Goal: Navigation & Orientation: Find specific page/section

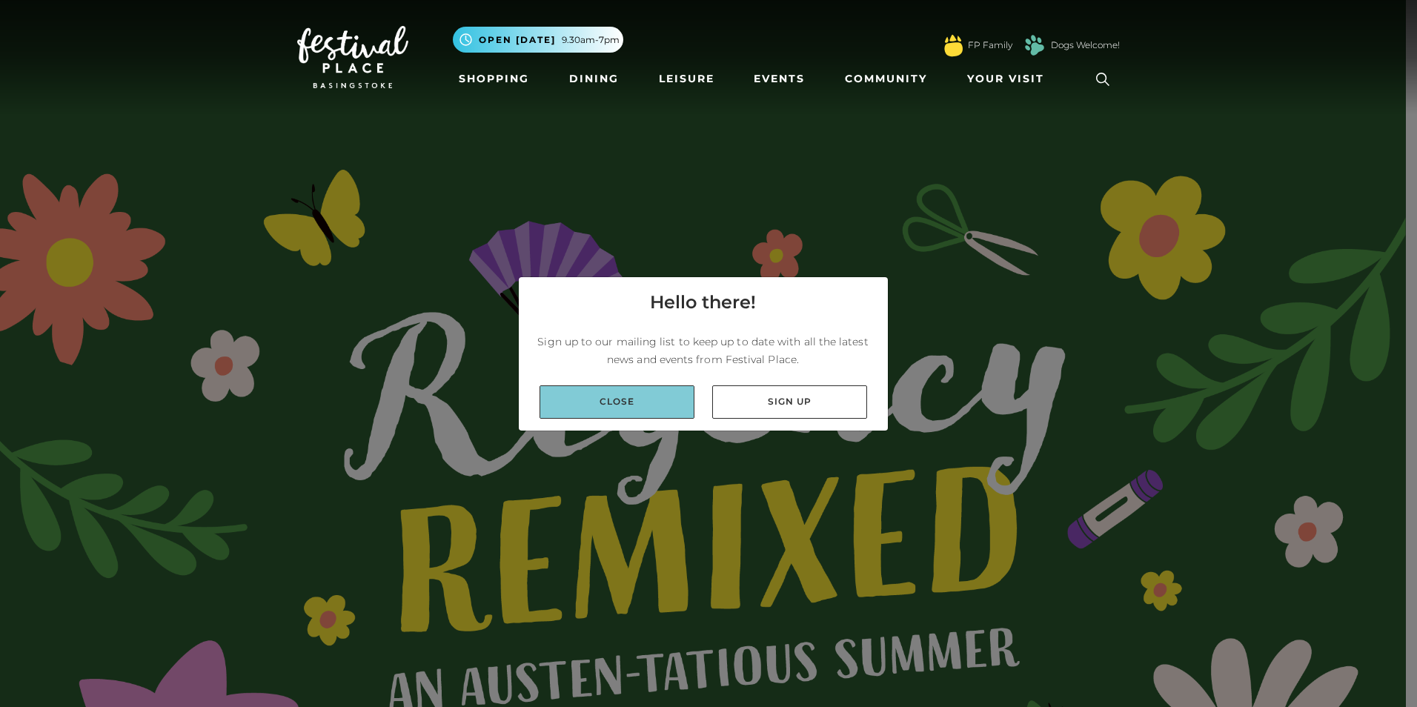
click at [676, 393] on link "Close" at bounding box center [616, 401] width 155 height 33
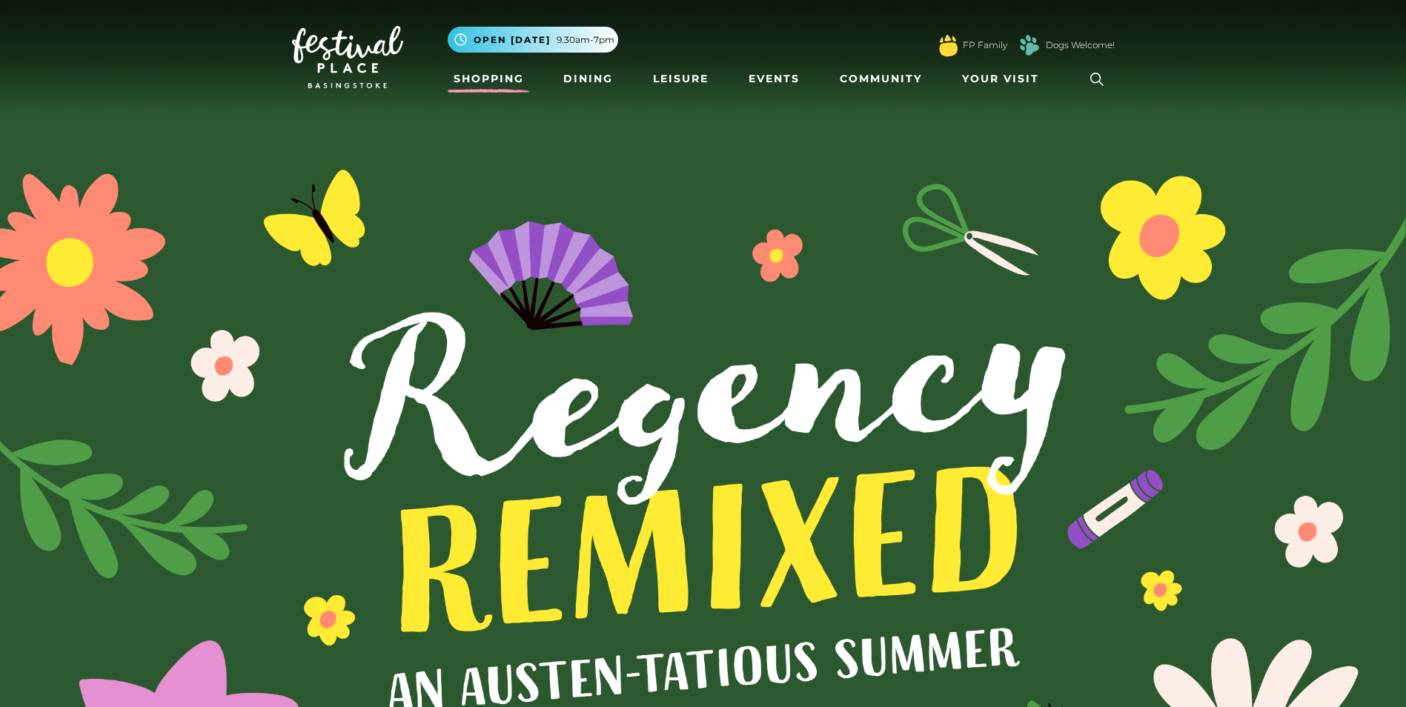
click at [491, 82] on link "Shopping" at bounding box center [489, 78] width 82 height 27
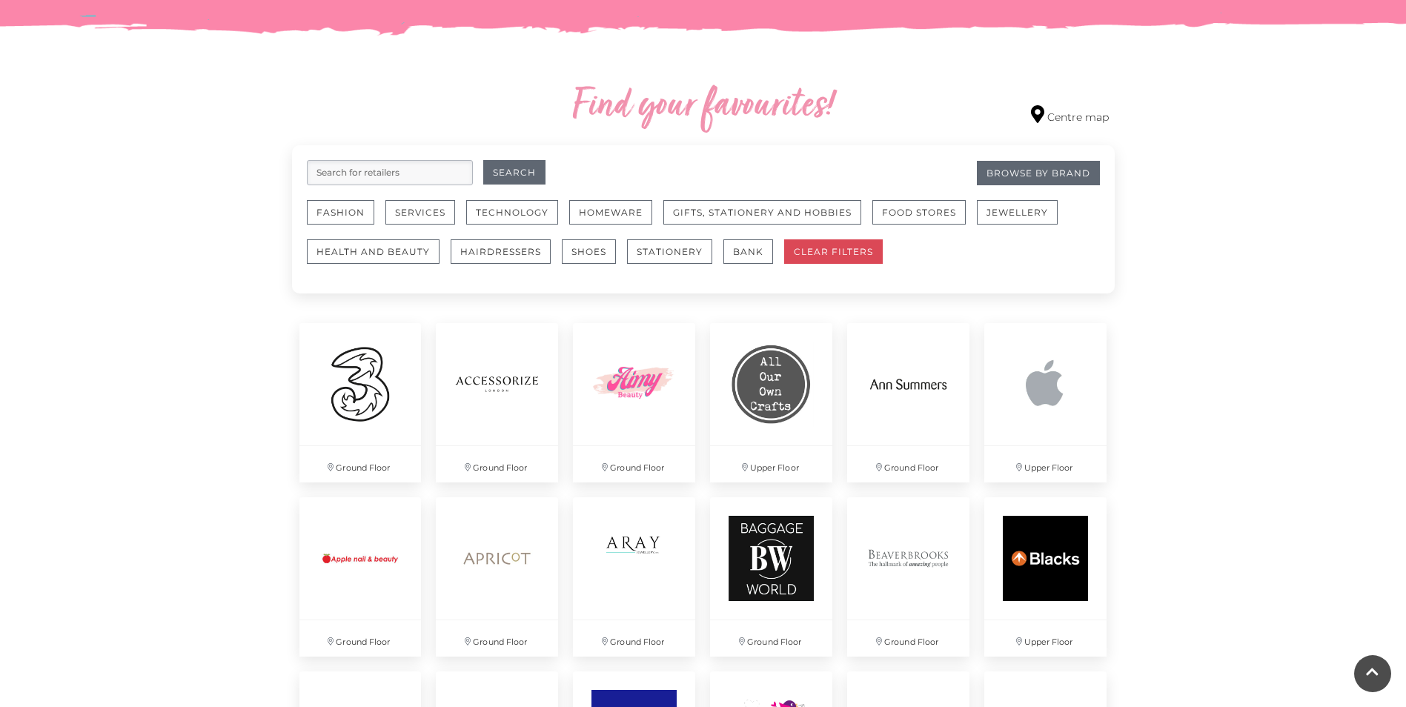
scroll to position [889, 0]
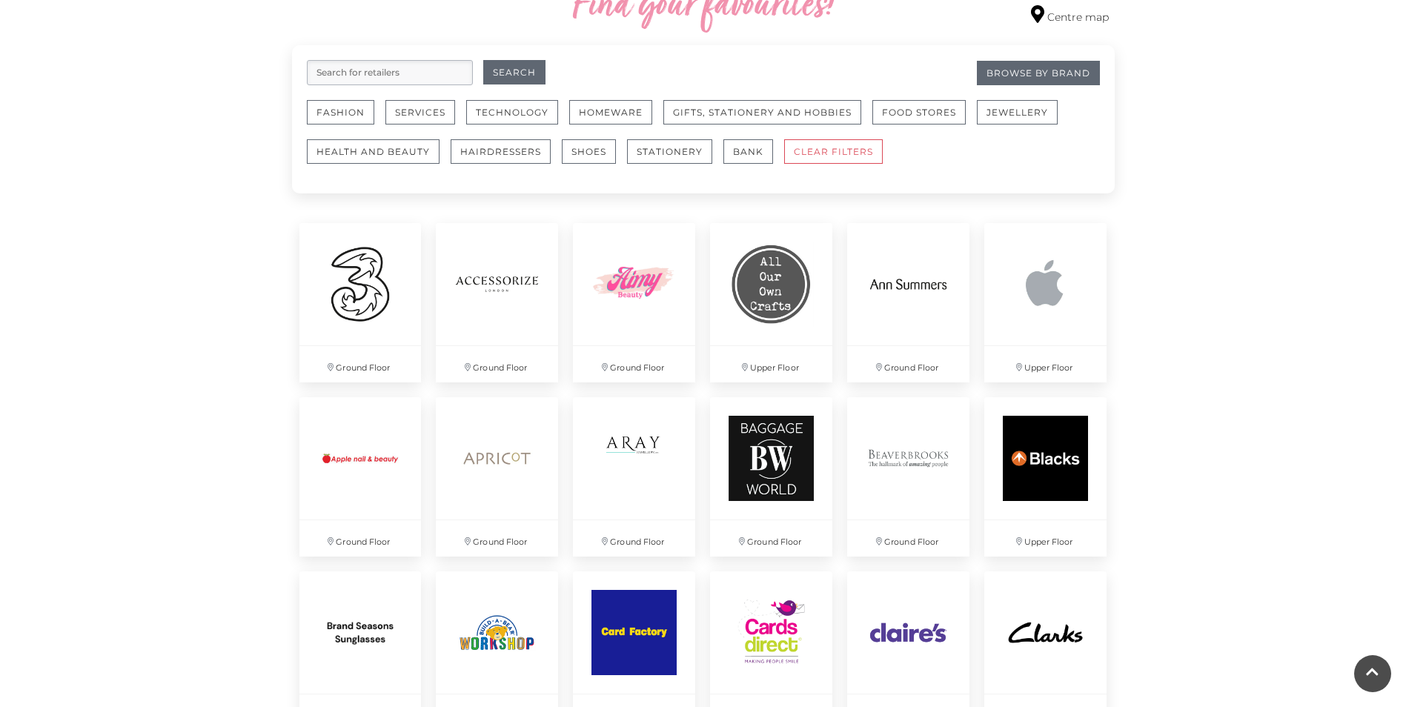
drag, startPoint x: 1405, startPoint y: 194, endPoint x: 1411, endPoint y: 208, distance: 15.3
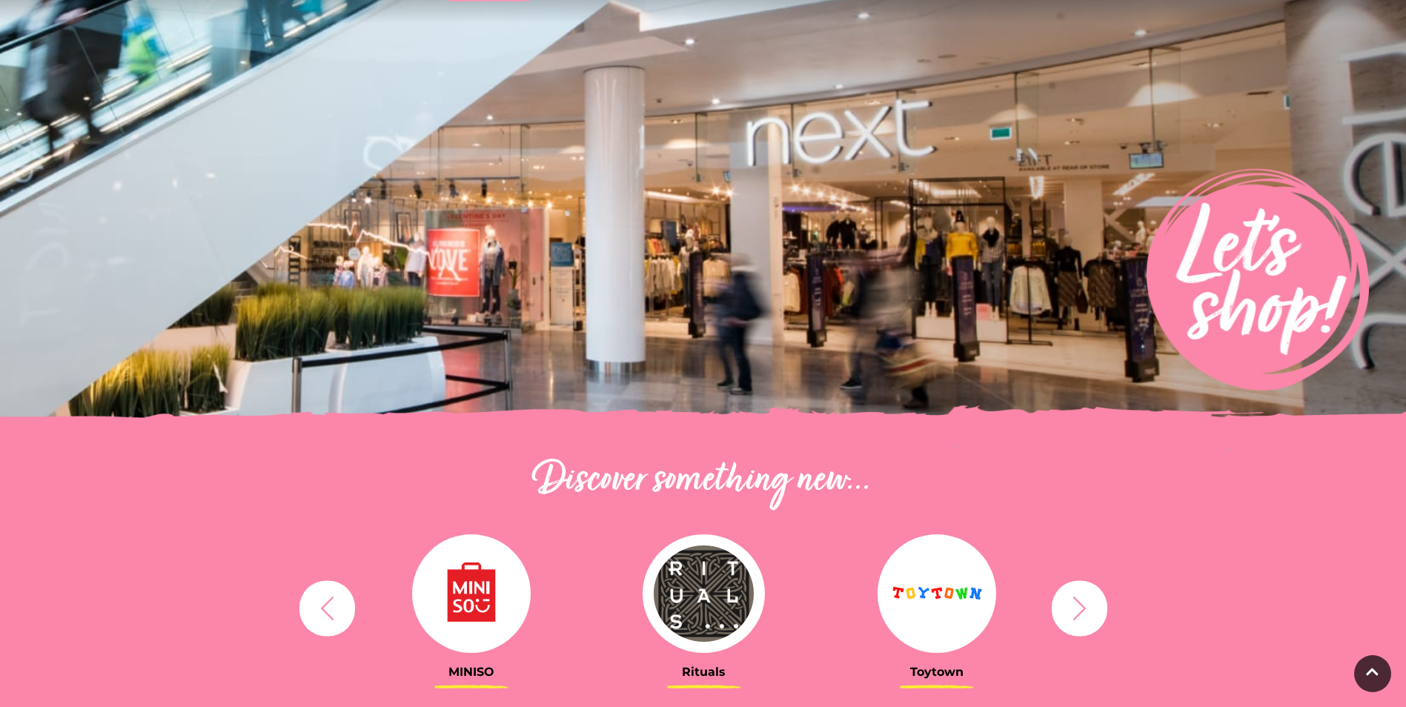
scroll to position [0, 0]
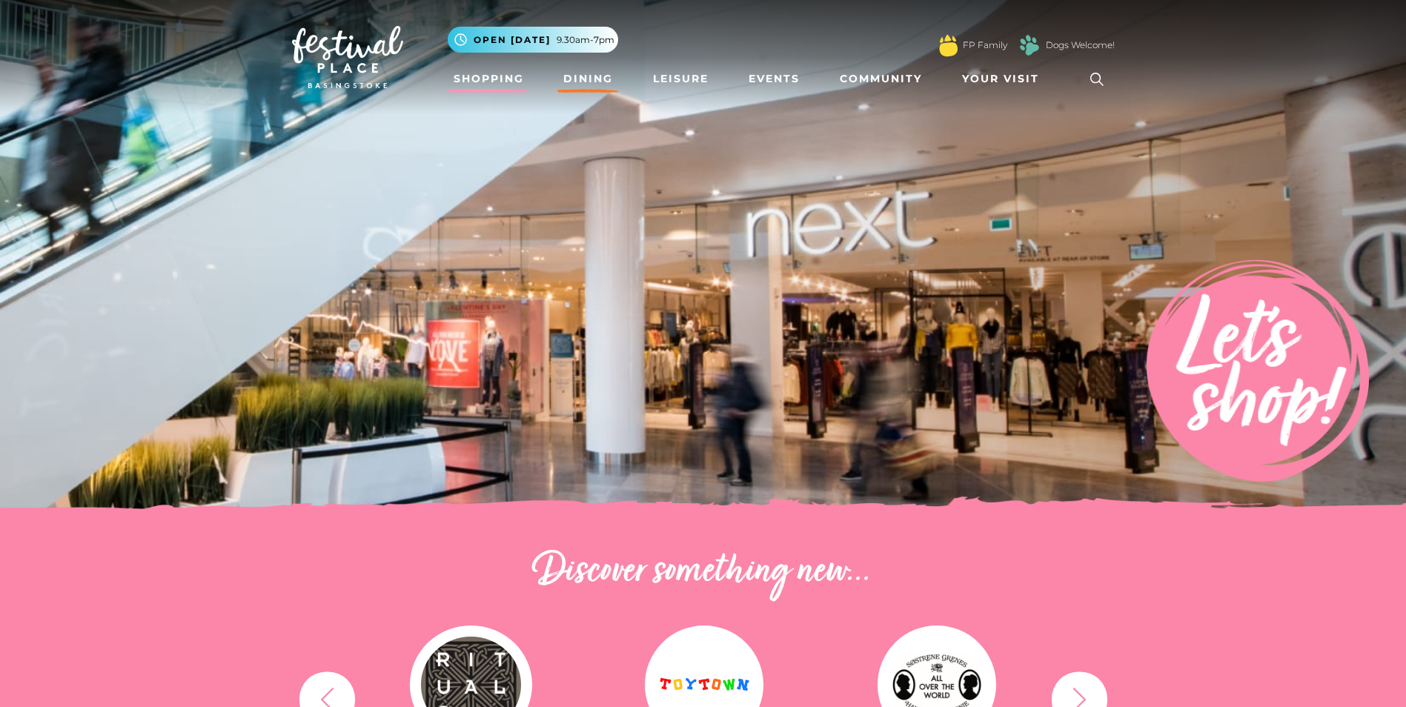
click at [589, 79] on link "Dining" at bounding box center [587, 78] width 61 height 27
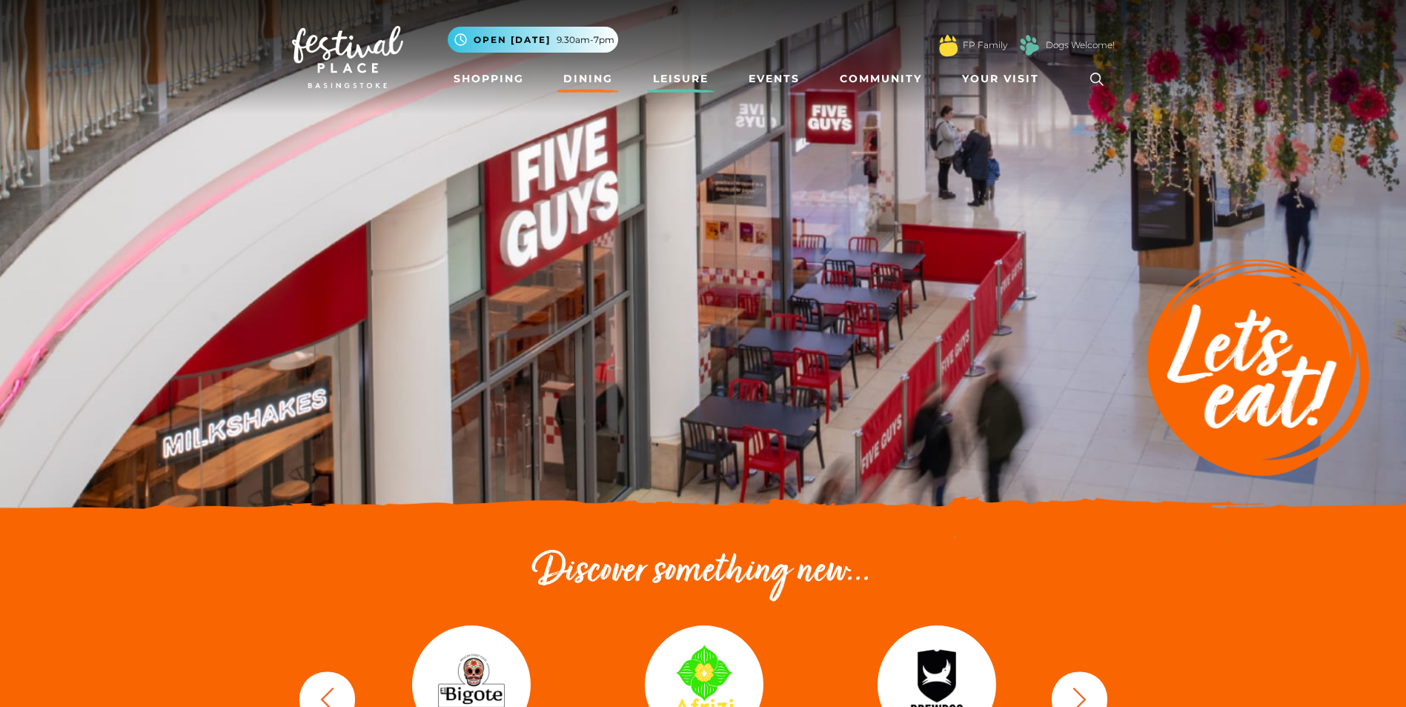
click at [688, 65] on link "Leisure" at bounding box center [680, 78] width 67 height 27
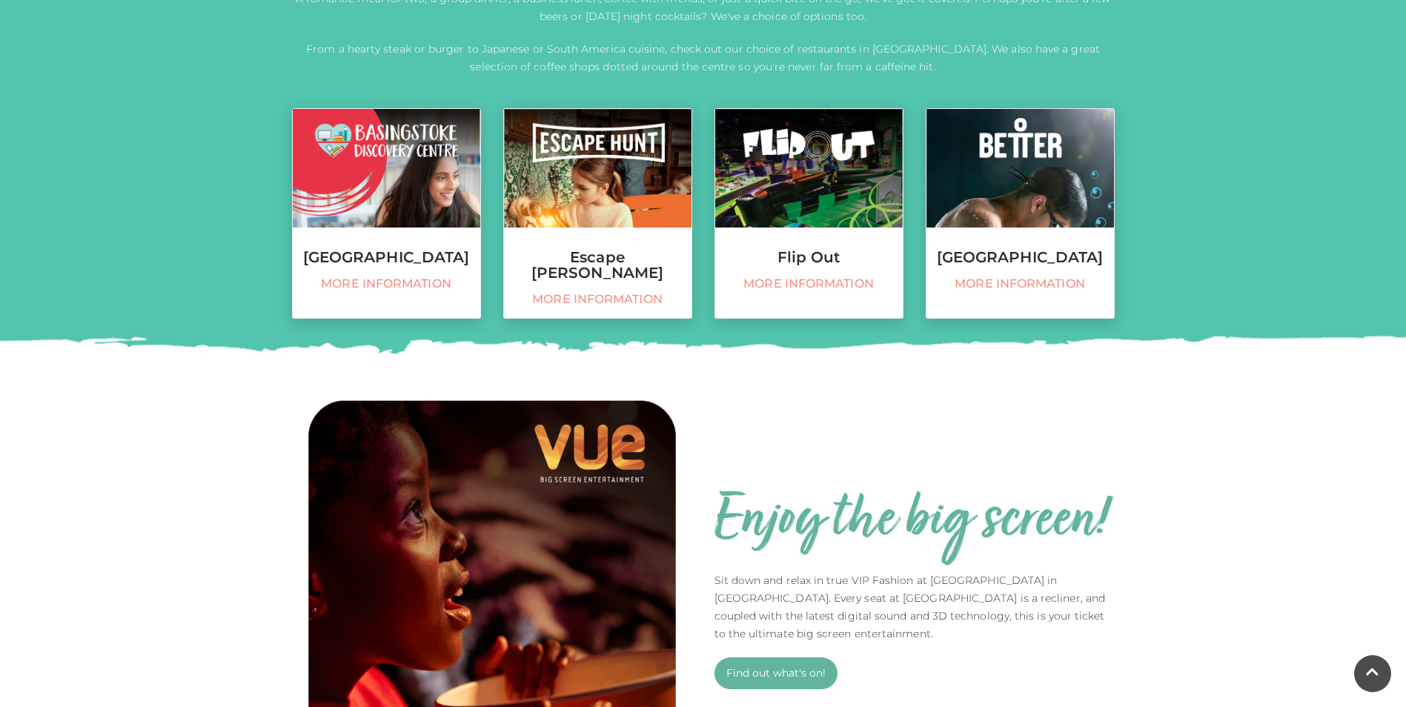
scroll to position [568, 0]
